Goal: Task Accomplishment & Management: Manage account settings

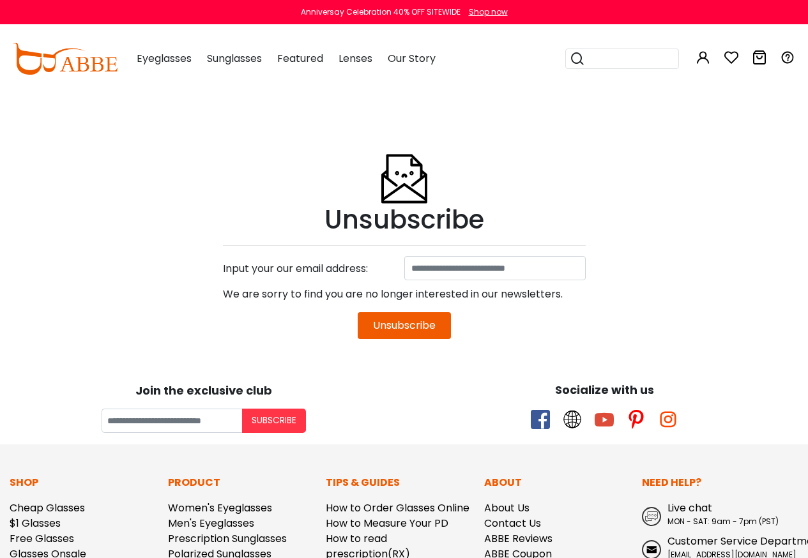
drag, startPoint x: 415, startPoint y: 326, endPoint x: 523, endPoint y: 75, distance: 273.9
click at [434, 329] on button "Unsubscribe" at bounding box center [404, 325] width 93 height 27
click at [523, 73] on button "Subscribe" at bounding box center [507, 82] width 82 height 32
click at [392, 324] on button "Unsubscribe" at bounding box center [404, 325] width 93 height 27
click at [420, 329] on button "Unsubscribe" at bounding box center [404, 325] width 93 height 27
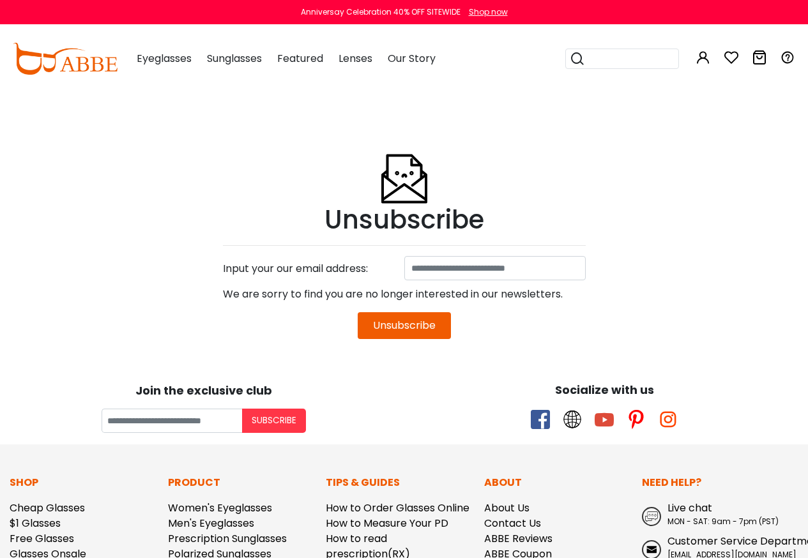
click at [528, 73] on div "Eyeglasses Women's Eyeglasses Men's Eyeglasses Kids' Eyeglasses All Eyeglasses …" at bounding box center [459, 59] width 671 height 66
